Goal: Information Seeking & Learning: Find specific fact

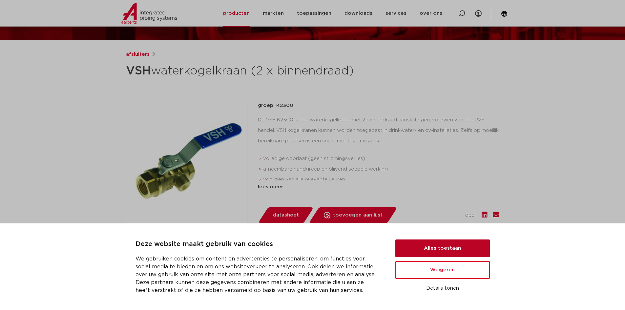
click at [437, 250] on button "Alles toestaan" at bounding box center [442, 249] width 95 height 18
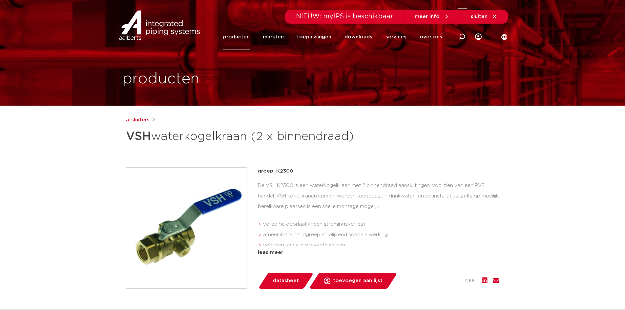
click at [461, 38] on icon at bounding box center [462, 37] width 8 height 8
paste input "8711985284577"
type input "8711985284577"
click button "Zoeken" at bounding box center [0, 0] width 0 height 0
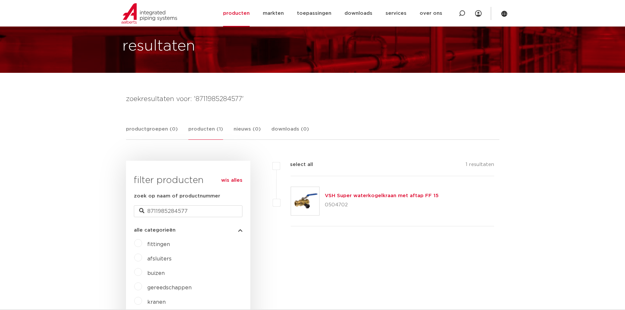
click at [371, 194] on link "VSH Super waterkogelkraan met aftap FF 15" at bounding box center [382, 195] width 114 height 5
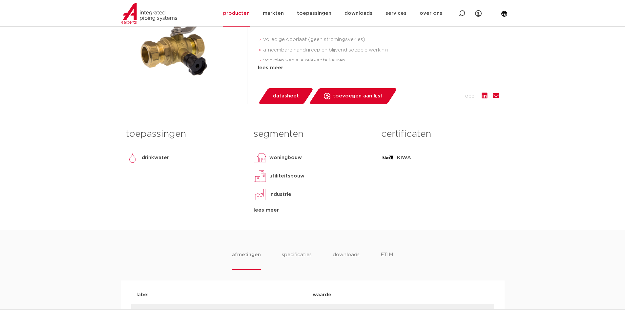
scroll to position [230, 0]
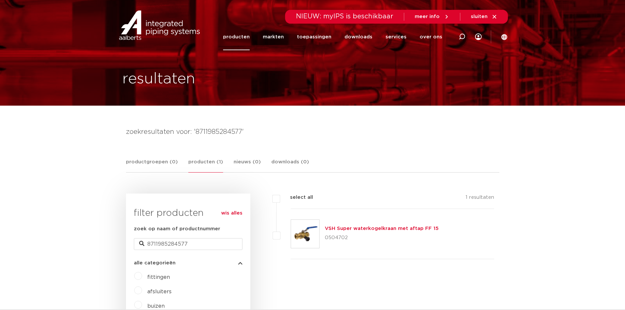
click at [366, 228] on link "VSH Super waterkogelkraan met aftap FF 15" at bounding box center [382, 228] width 114 height 5
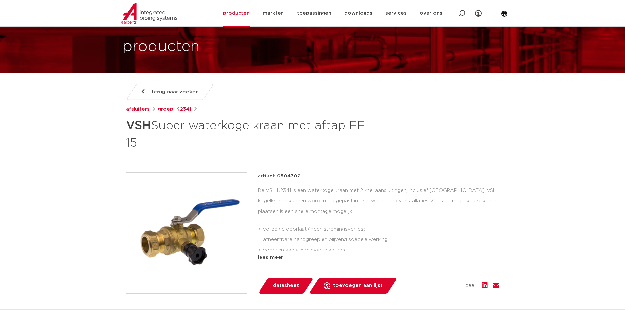
scroll to position [33, 0]
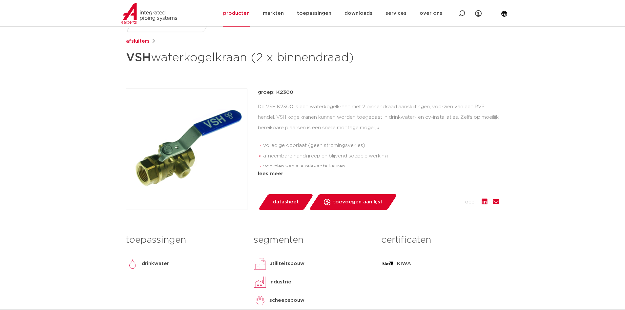
scroll to position [66, 0]
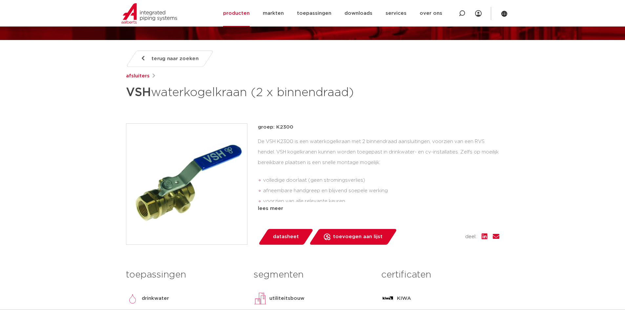
drag, startPoint x: 291, startPoint y: 128, endPoint x: 275, endPoint y: 128, distance: 16.1
click at [275, 128] on p "groep: K2300" at bounding box center [379, 127] width 242 height 8
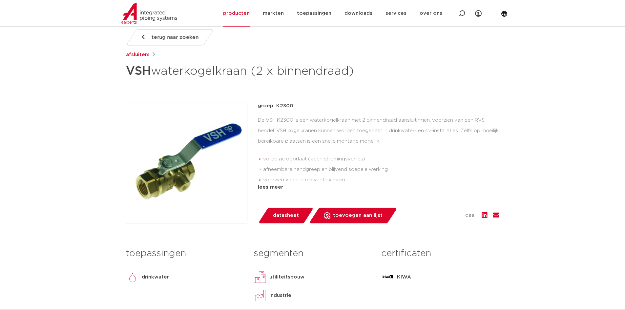
scroll to position [98, 0]
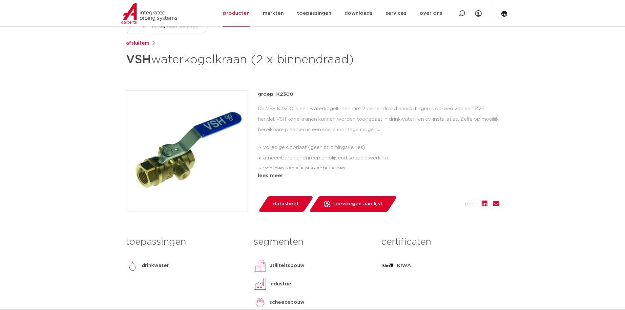
copy p "K2300"
click at [309, 85] on div "terug naar zoeken afsluiters VSH waterkogelkraan (2 x binnendraad) groep: K2300…" at bounding box center [313, 174] width 384 height 312
click at [279, 69] on h1 "VSH waterkogelkraan (2 x binnendraad)" at bounding box center [249, 60] width 246 height 20
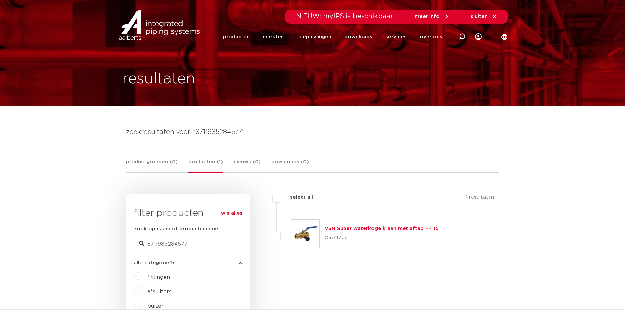
click at [376, 226] on link "VSH Super waterkogelkraan met aftap FF 15" at bounding box center [382, 228] width 114 height 5
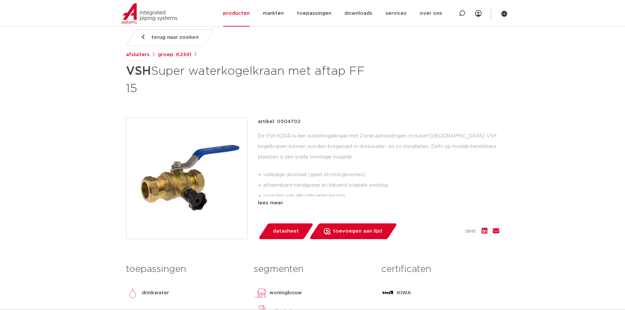
scroll to position [98, 0]
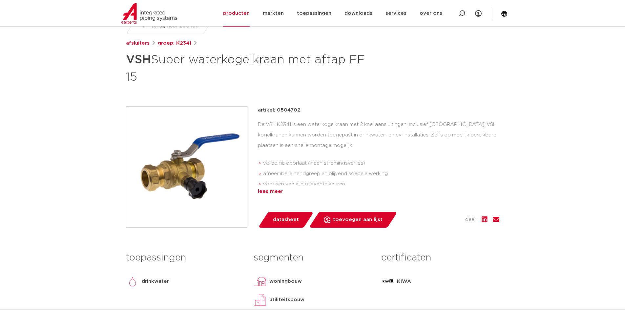
click at [267, 195] on div "lees meer" at bounding box center [379, 192] width 242 height 8
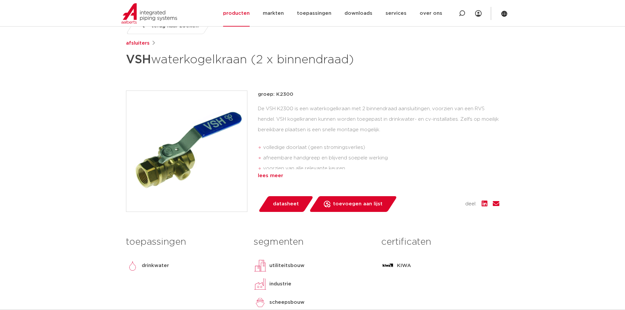
click at [276, 173] on div "lees meer" at bounding box center [379, 176] width 242 height 8
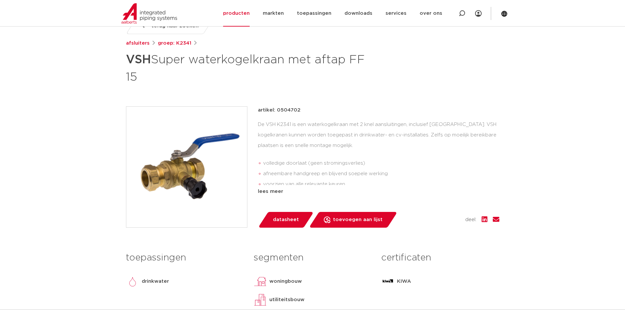
scroll to position [98, 0]
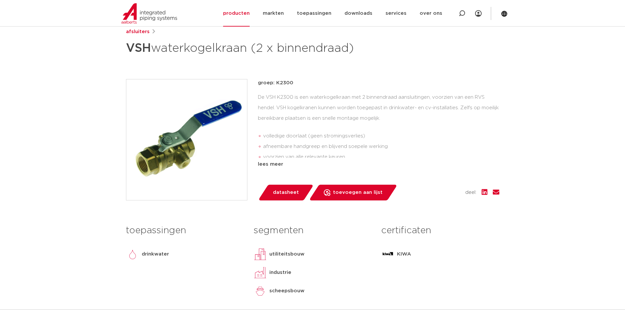
scroll to position [98, 0]
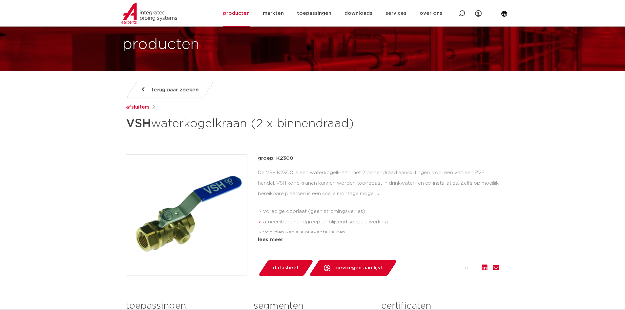
scroll to position [33, 0]
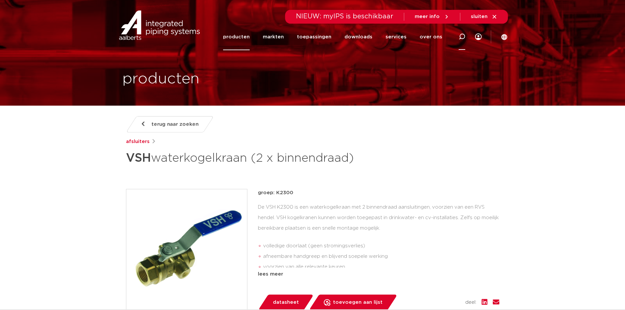
click at [462, 37] on icon at bounding box center [462, 36] width 7 height 7
type input "v"
click at [338, 33] on input "Zoeken" at bounding box center [364, 35] width 206 height 13
paste input "8711985284577"
type input "8711985284577"
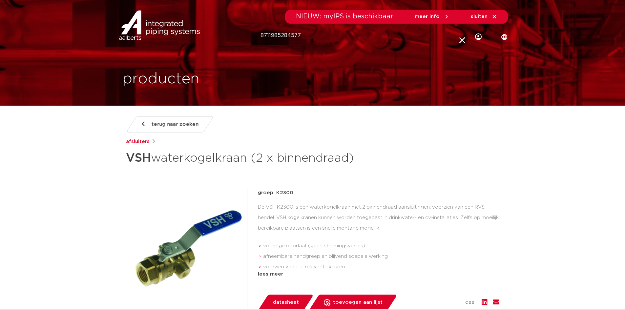
click button "Zoeken" at bounding box center [0, 0] width 0 height 0
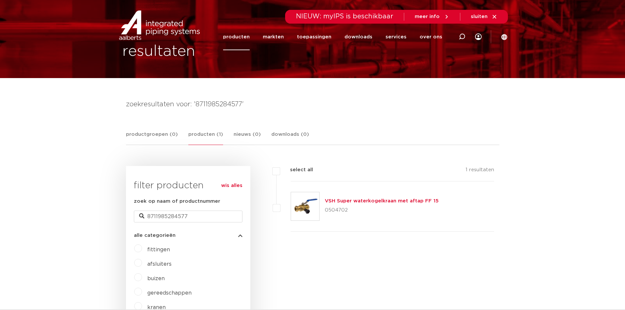
scroll to position [66, 0]
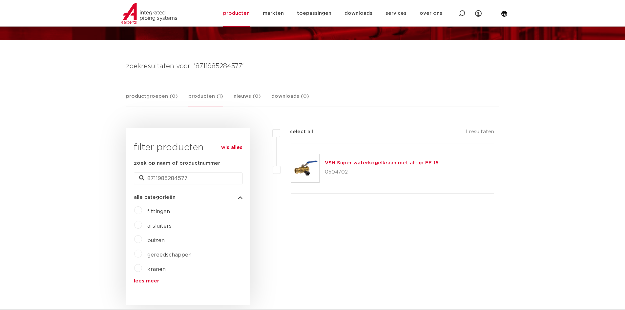
click at [351, 161] on link "VSH Super waterkogelkraan met aftap FF 15" at bounding box center [382, 162] width 114 height 5
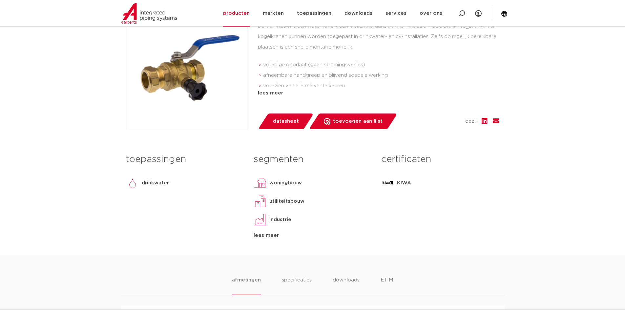
scroll to position [131, 0]
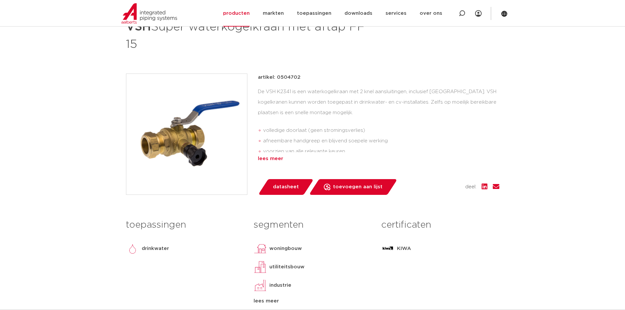
click at [265, 157] on div "lees meer" at bounding box center [379, 159] width 242 height 8
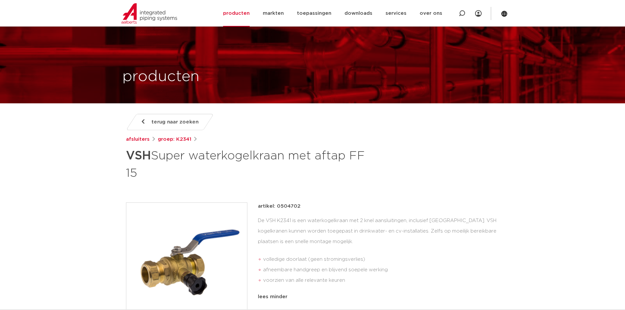
scroll to position [0, 0]
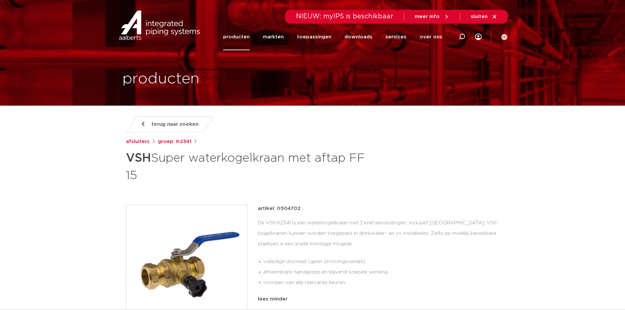
drag, startPoint x: 299, startPoint y: 207, endPoint x: 284, endPoint y: 208, distance: 15.1
click at [284, 208] on div "artikel: 0504702" at bounding box center [379, 209] width 242 height 8
click at [284, 209] on p "artikel: 0504702" at bounding box center [279, 209] width 43 height 8
click at [291, 211] on p "artikel: 0504702" at bounding box center [279, 209] width 43 height 8
click at [301, 208] on div "artikel: 0504702" at bounding box center [379, 209] width 242 height 8
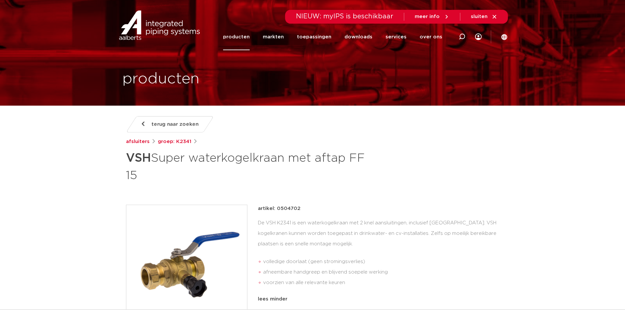
drag, startPoint x: 300, startPoint y: 208, endPoint x: 287, endPoint y: 209, distance: 12.8
click at [287, 209] on div "artikel: 0504702" at bounding box center [379, 209] width 242 height 8
click at [464, 34] on icon at bounding box center [462, 36] width 7 height 7
click at [378, 37] on input "Zoeken" at bounding box center [364, 35] width 206 height 13
drag, startPoint x: 378, startPoint y: 37, endPoint x: 307, endPoint y: 36, distance: 71.2
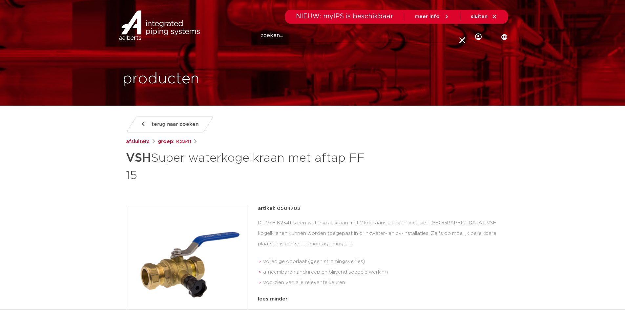
paste input "0504702"
type input "0504702"
click button "Zoeken" at bounding box center [0, 0] width 0 height 0
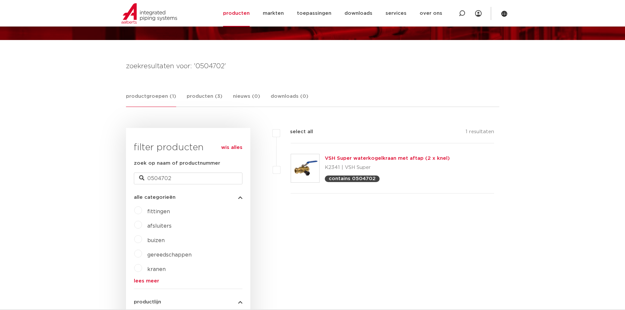
click at [383, 157] on link "VSH Super waterkogelkraan met aftap (2 x knel)" at bounding box center [387, 158] width 125 height 5
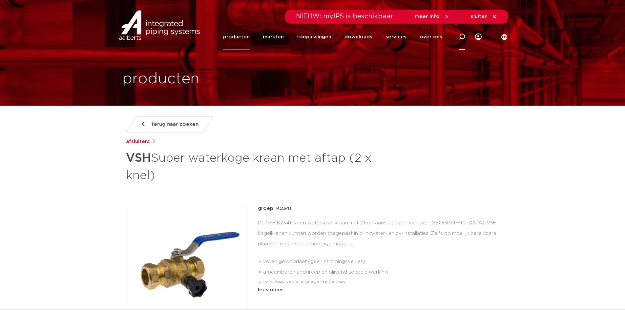
click at [467, 36] on div at bounding box center [462, 36] width 26 height 27
type input "k2300"
click button "Zoeken" at bounding box center [0, 0] width 0 height 0
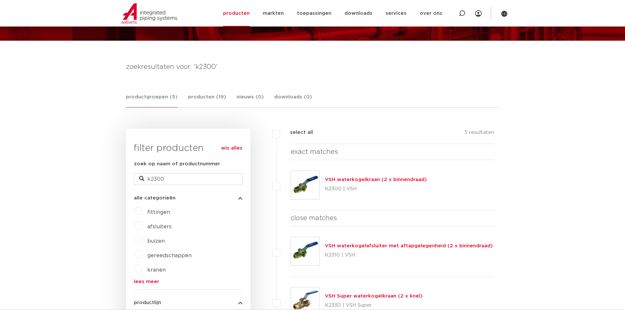
scroll to position [66, 0]
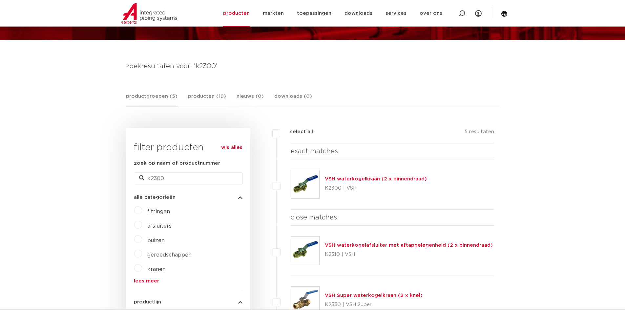
click at [383, 179] on link "VSH waterkogelkraan (2 x binnendraad)" at bounding box center [376, 179] width 102 height 5
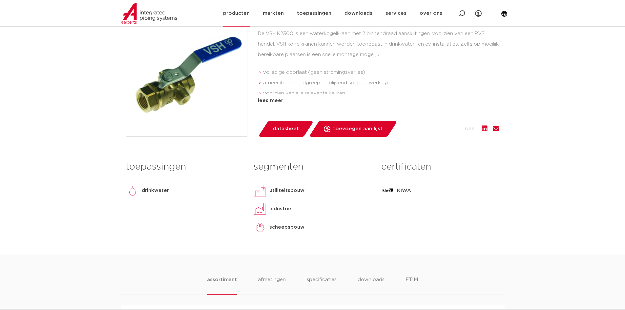
scroll to position [164, 0]
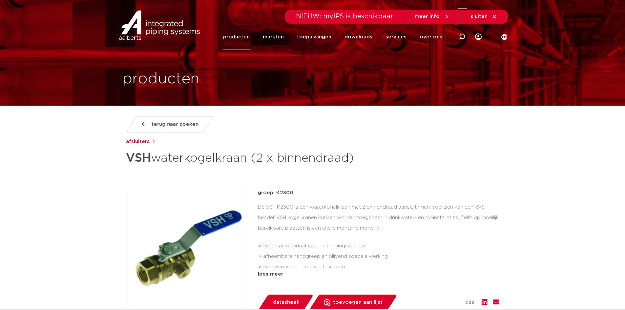
click at [462, 38] on icon at bounding box center [462, 36] width 7 height 7
drag, startPoint x: 312, startPoint y: 36, endPoint x: 204, endPoint y: 30, distance: 108.8
click at [203, 32] on div "Zoeken 8711985284577" at bounding box center [326, 37] width 305 height 30
type input "k2300 dn 28"
click button "Zoeken" at bounding box center [0, 0] width 0 height 0
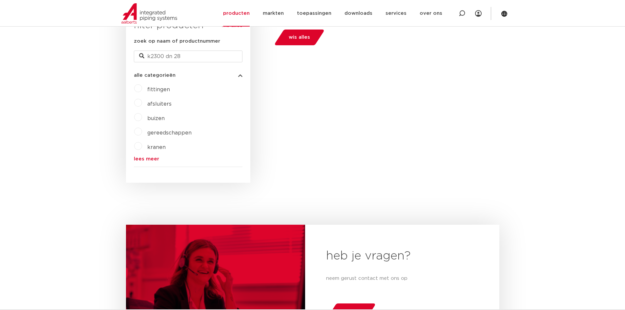
scroll to position [89, 0]
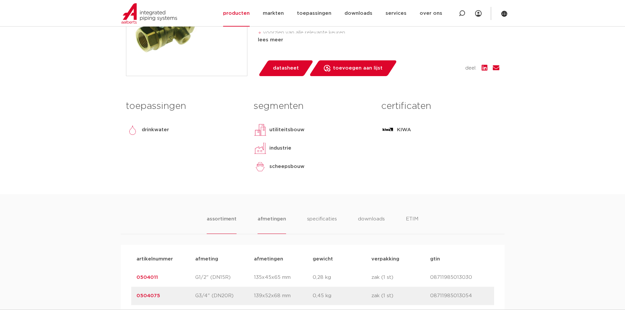
scroll to position [295, 0]
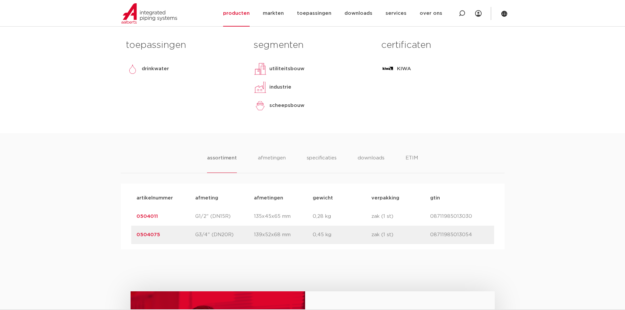
click at [146, 236] on link "0504075" at bounding box center [149, 234] width 24 height 5
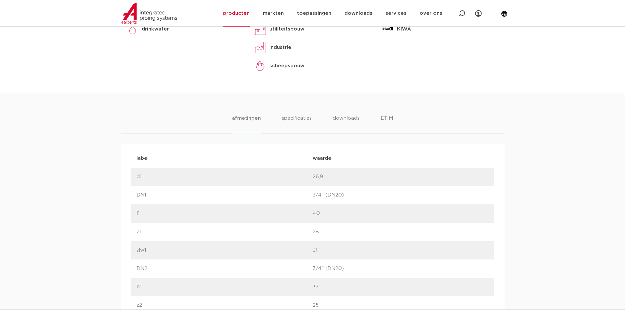
scroll to position [328, 0]
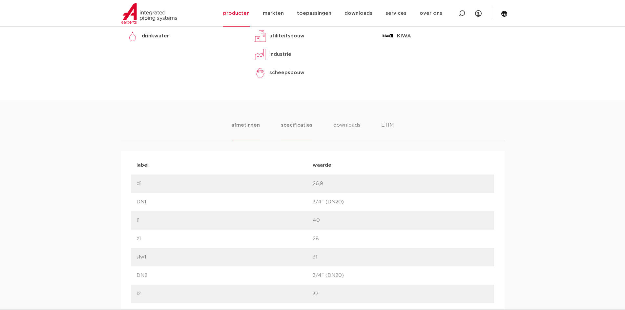
click at [291, 125] on li "specificaties" at bounding box center [297, 130] width 32 height 19
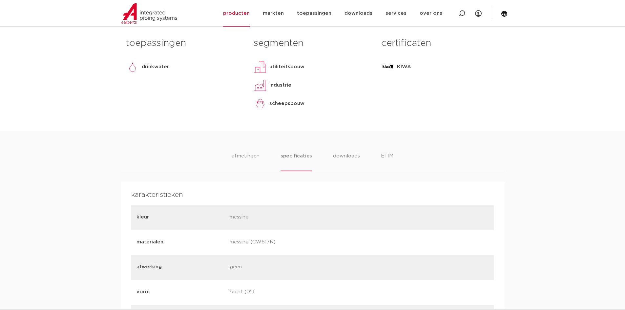
scroll to position [295, 0]
click at [257, 158] on li "afmetingen" at bounding box center [245, 163] width 29 height 19
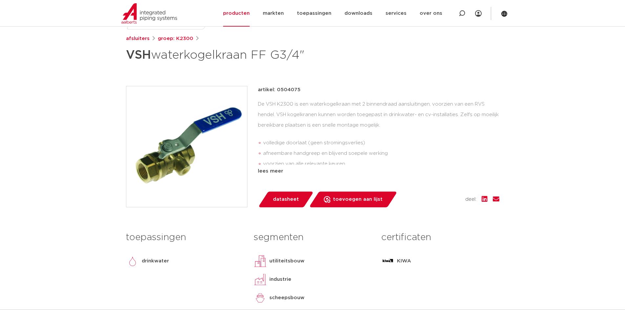
scroll to position [98, 0]
